Goal: Information Seeking & Learning: Find specific fact

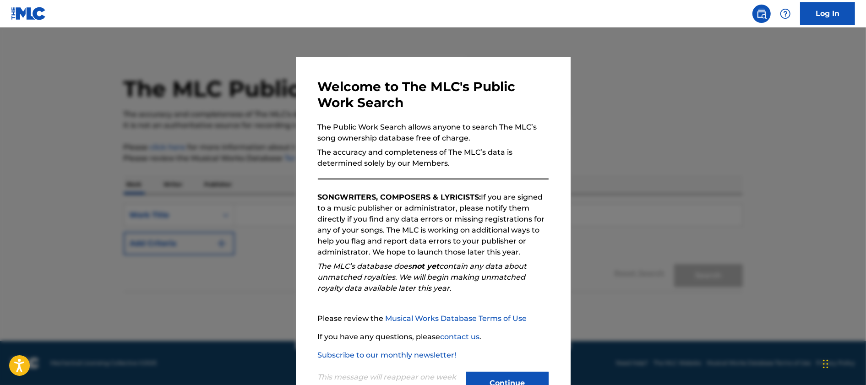
drag, startPoint x: 518, startPoint y: 374, endPoint x: 503, endPoint y: 381, distance: 16.2
click at [503, 381] on button "Continue" at bounding box center [507, 383] width 82 height 23
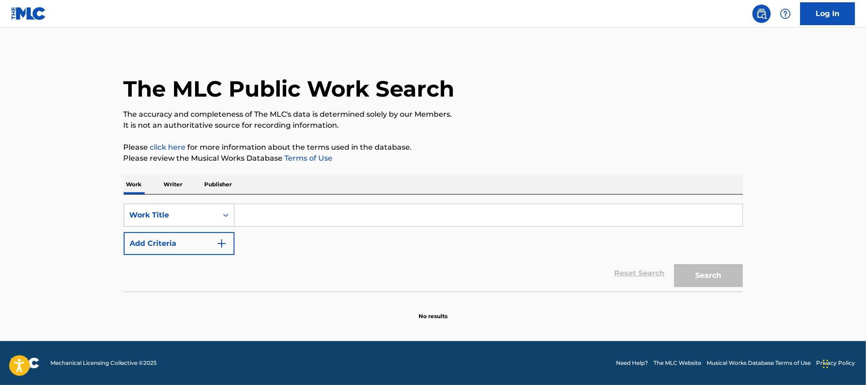
click at [191, 220] on div "Work Title" at bounding box center [171, 215] width 82 height 11
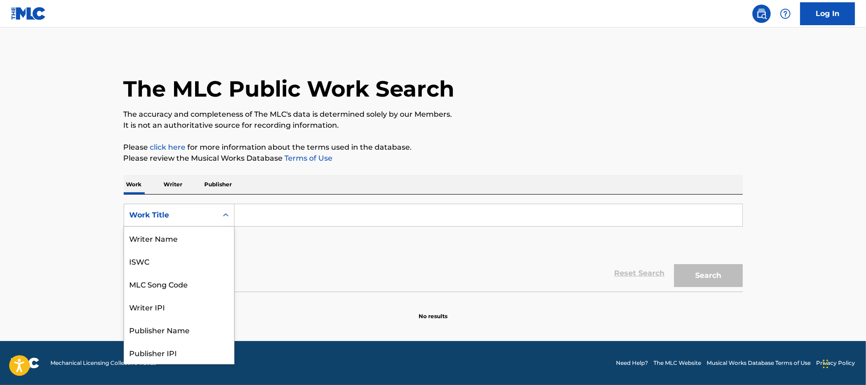
scroll to position [46, 0]
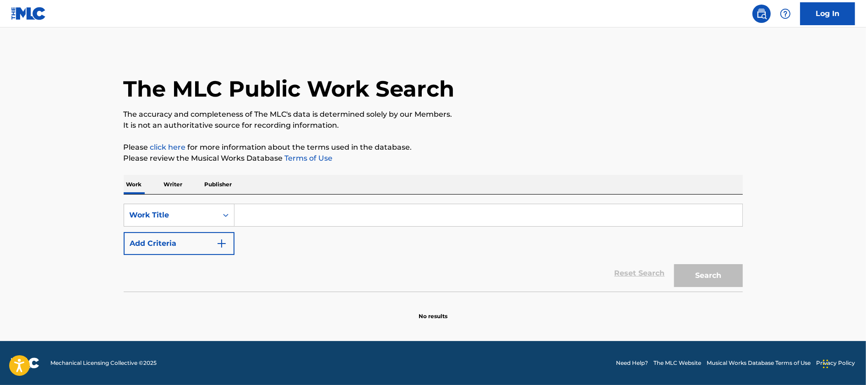
click at [214, 182] on p "Publisher" at bounding box center [218, 184] width 33 height 19
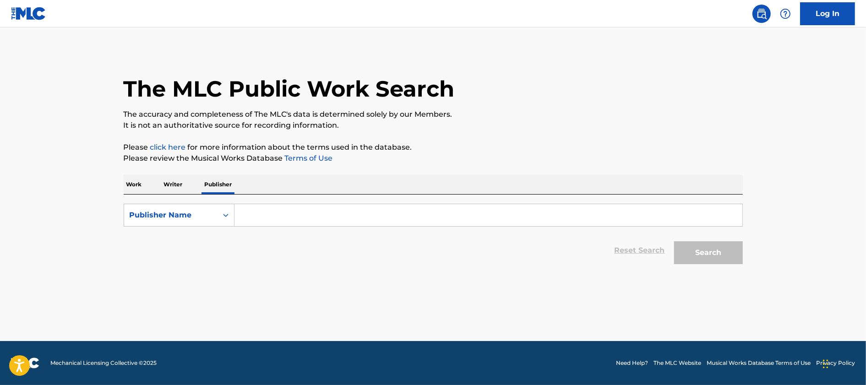
click at [131, 184] on p "Work" at bounding box center [134, 184] width 21 height 19
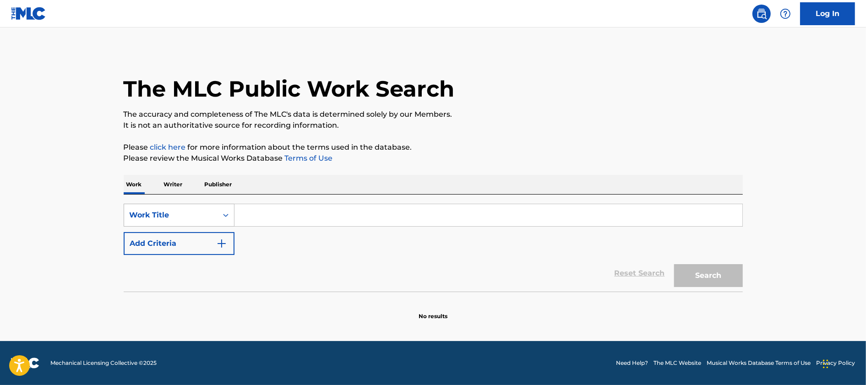
click at [183, 216] on div "Work Title" at bounding box center [171, 215] width 82 height 11
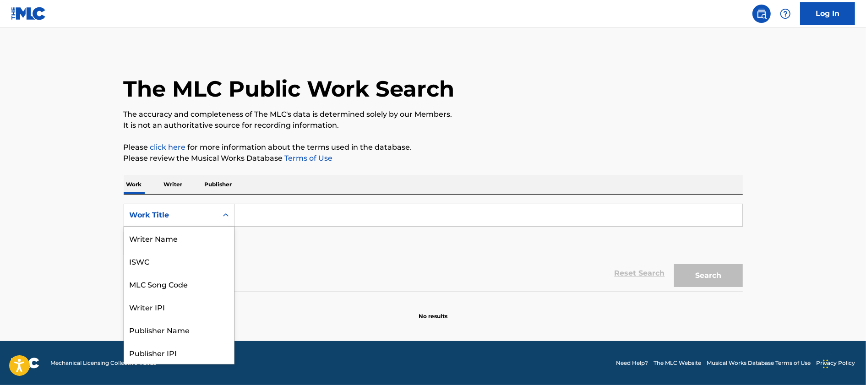
scroll to position [46, 0]
click at [176, 182] on p "Writer" at bounding box center [173, 184] width 24 height 19
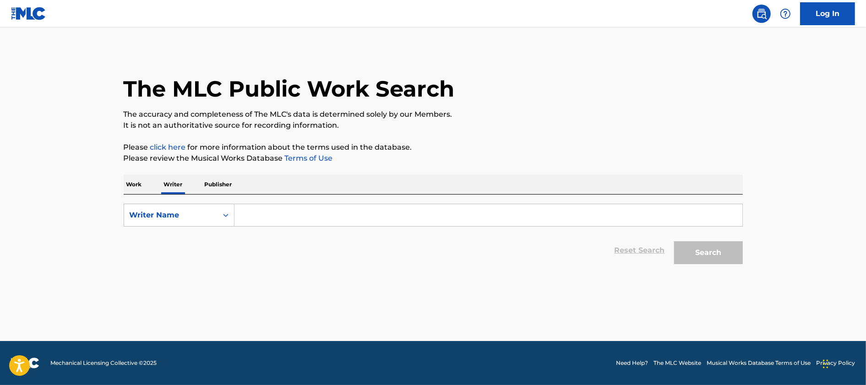
click at [260, 216] on input "Search Form" at bounding box center [489, 215] width 508 height 22
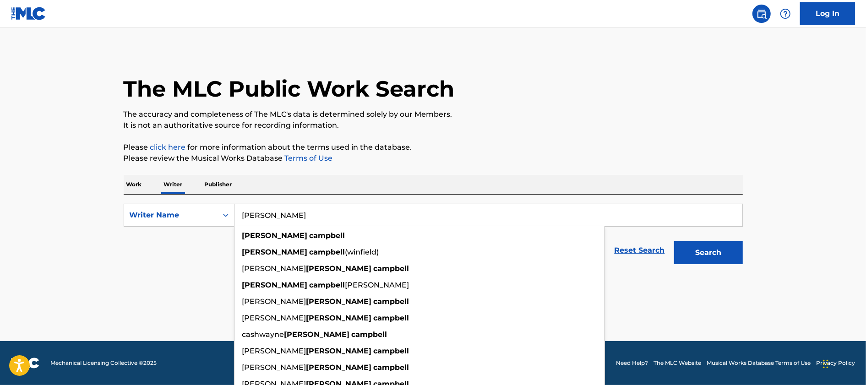
type input "[PERSON_NAME]"
click at [674, 241] on button "Search" at bounding box center [708, 252] width 69 height 23
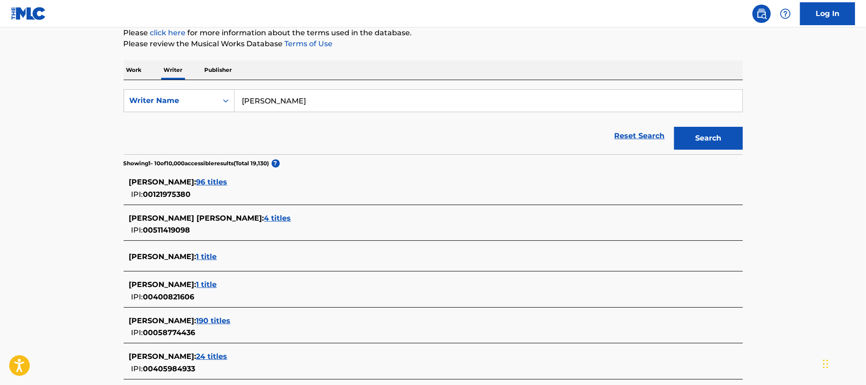
scroll to position [172, 0]
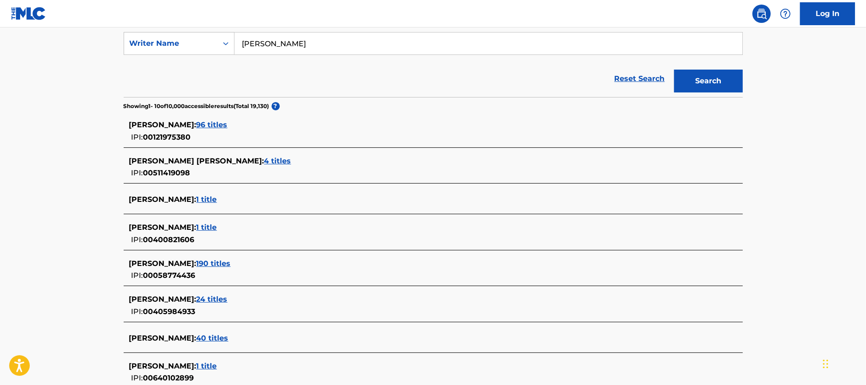
click at [217, 200] on span "1 title" at bounding box center [207, 199] width 21 height 9
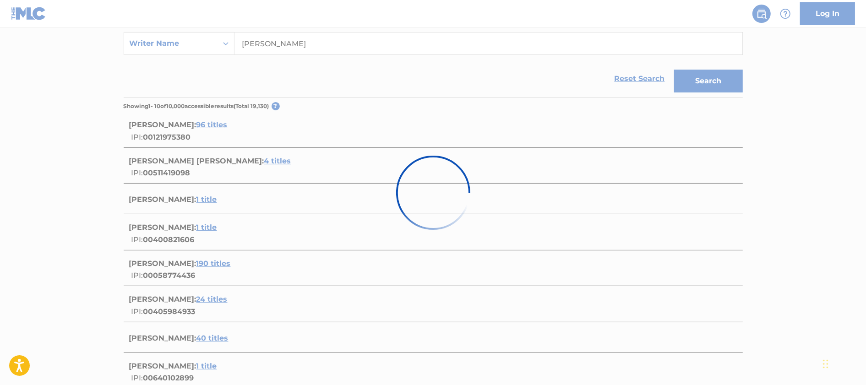
scroll to position [85, 0]
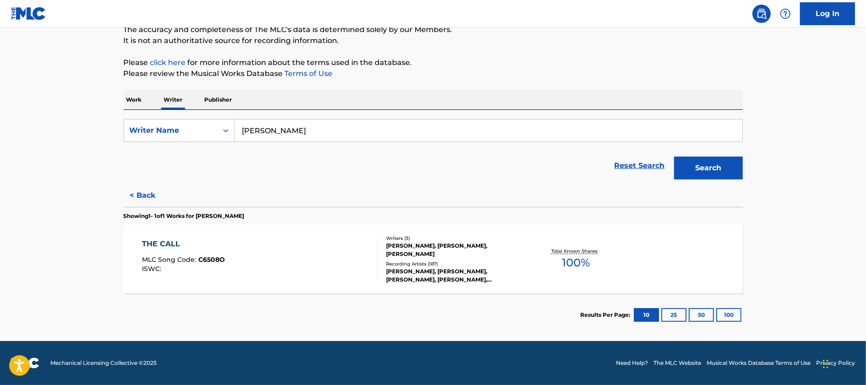
click at [699, 168] on button "Search" at bounding box center [708, 168] width 69 height 23
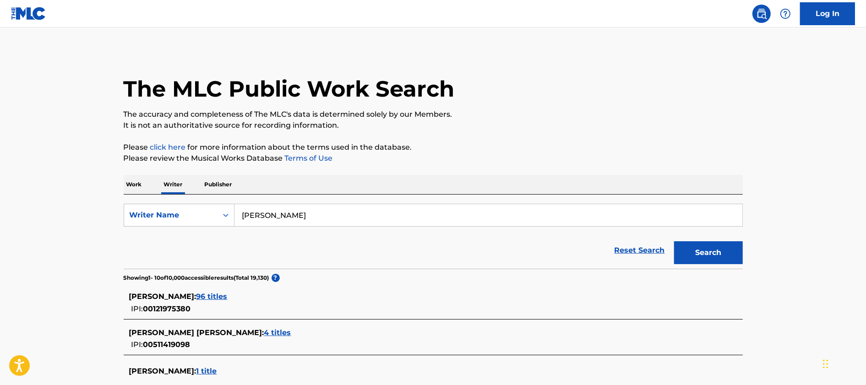
click at [124, 191] on p "Work" at bounding box center [134, 184] width 21 height 19
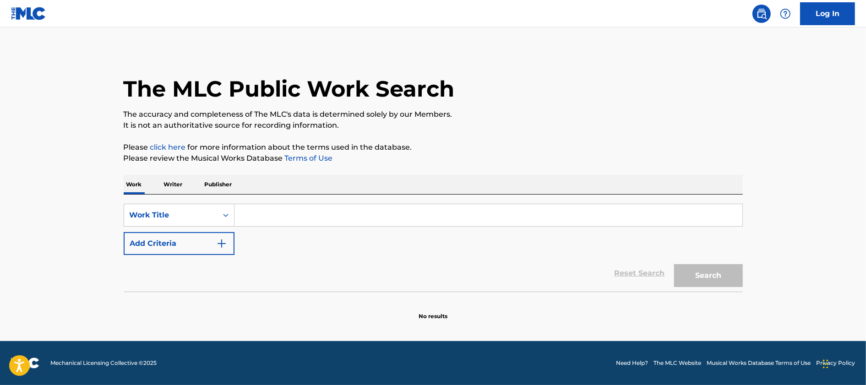
click at [170, 241] on button "Add Criteria" at bounding box center [179, 243] width 111 height 23
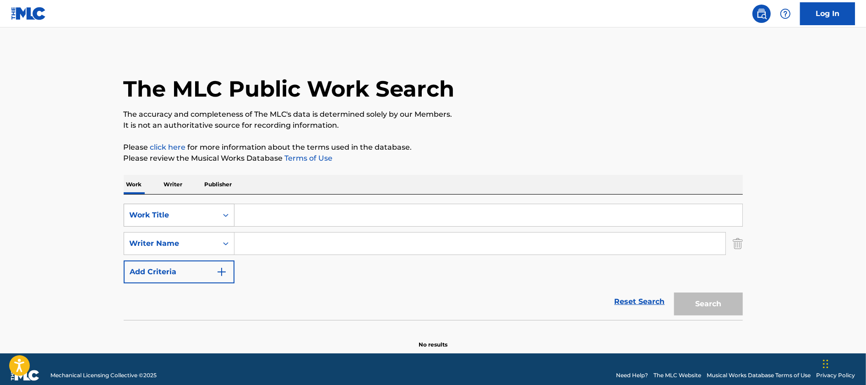
click at [186, 217] on div "Work Title" at bounding box center [171, 215] width 82 height 11
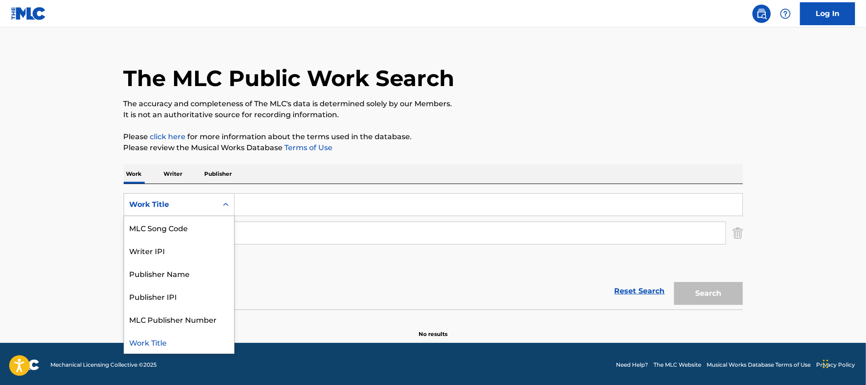
scroll to position [12, 0]
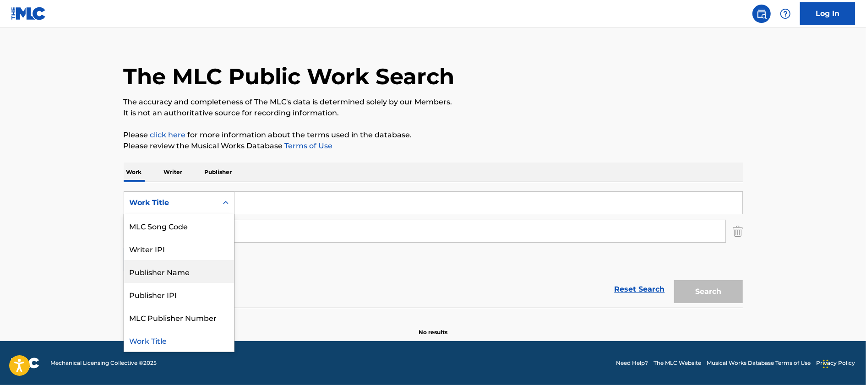
click at [78, 248] on main "The MLC Public Work Search The accuracy and completeness of The MLC's data is d…" at bounding box center [433, 178] width 866 height 326
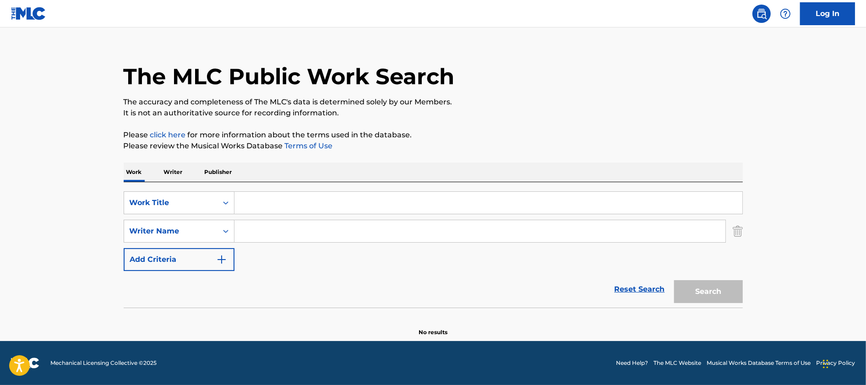
click at [68, 171] on main "The MLC Public Work Search The accuracy and completeness of The MLC's data is d…" at bounding box center [433, 178] width 866 height 326
click at [303, 192] on input "Search Form" at bounding box center [489, 203] width 508 height 22
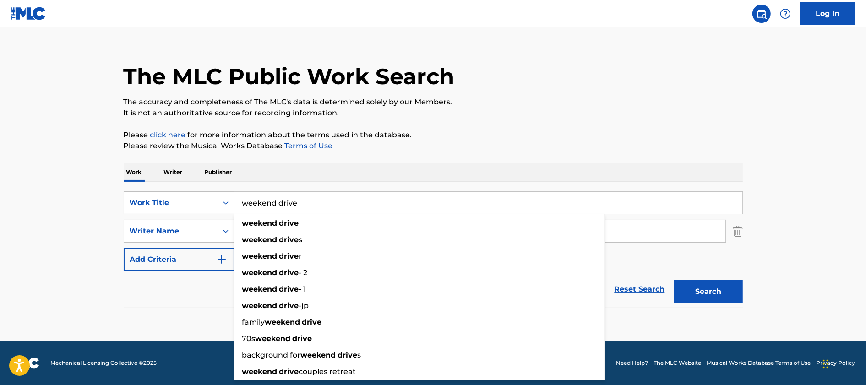
type input "weekend drive"
click at [663, 236] on input "Search Form" at bounding box center [480, 231] width 491 height 22
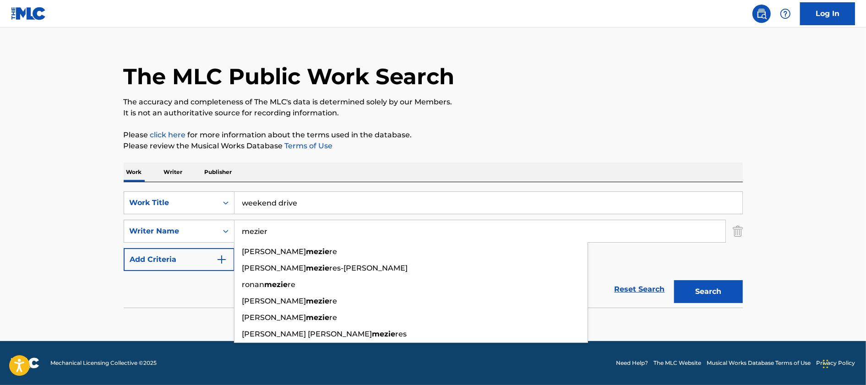
click at [674, 280] on button "Search" at bounding box center [708, 291] width 69 height 23
drag, startPoint x: 291, startPoint y: 230, endPoint x: 179, endPoint y: 202, distance: 116.1
click at [180, 203] on div "SearchWithCriteria1bb5cf09-9b19-4b91-8c05-aa97e57f2b3e Work Title weekend drive…" at bounding box center [434, 232] width 620 height 80
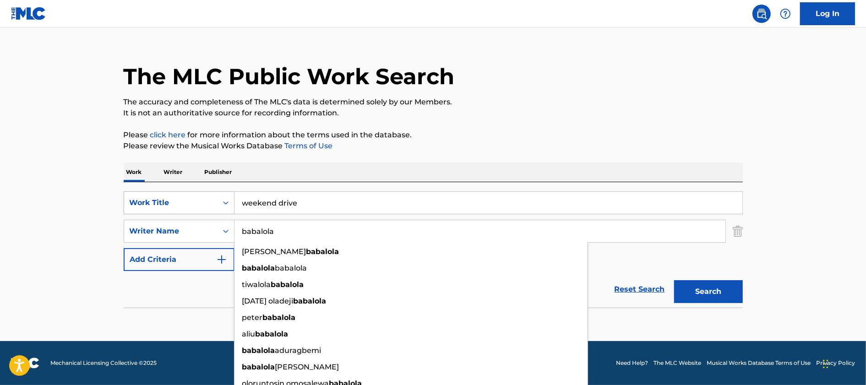
type input "babalola"
click at [674, 280] on button "Search" at bounding box center [708, 291] width 69 height 23
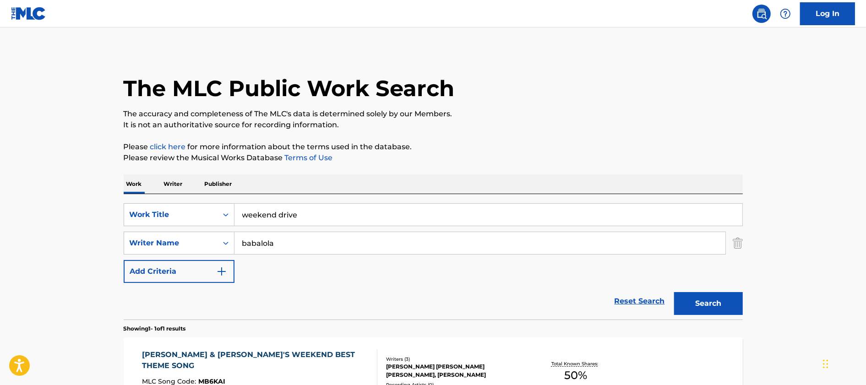
scroll to position [0, 0]
click at [455, 139] on div "The MLC Public Work Search The accuracy and completeness of The MLC's data is d…" at bounding box center [433, 250] width 641 height 400
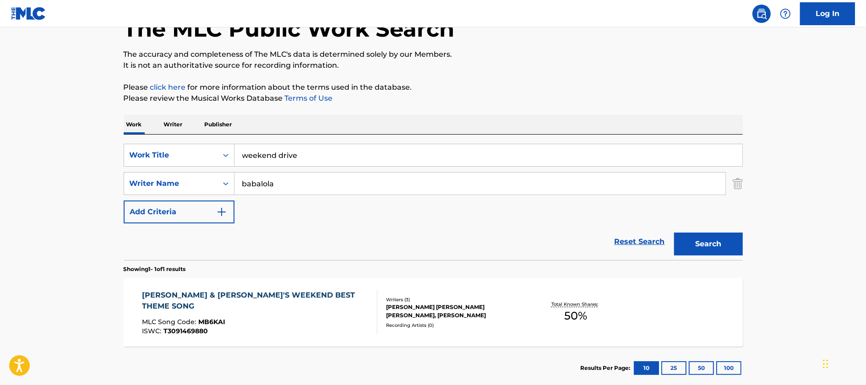
scroll to position [113, 0]
